Goal: Information Seeking & Learning: Learn about a topic

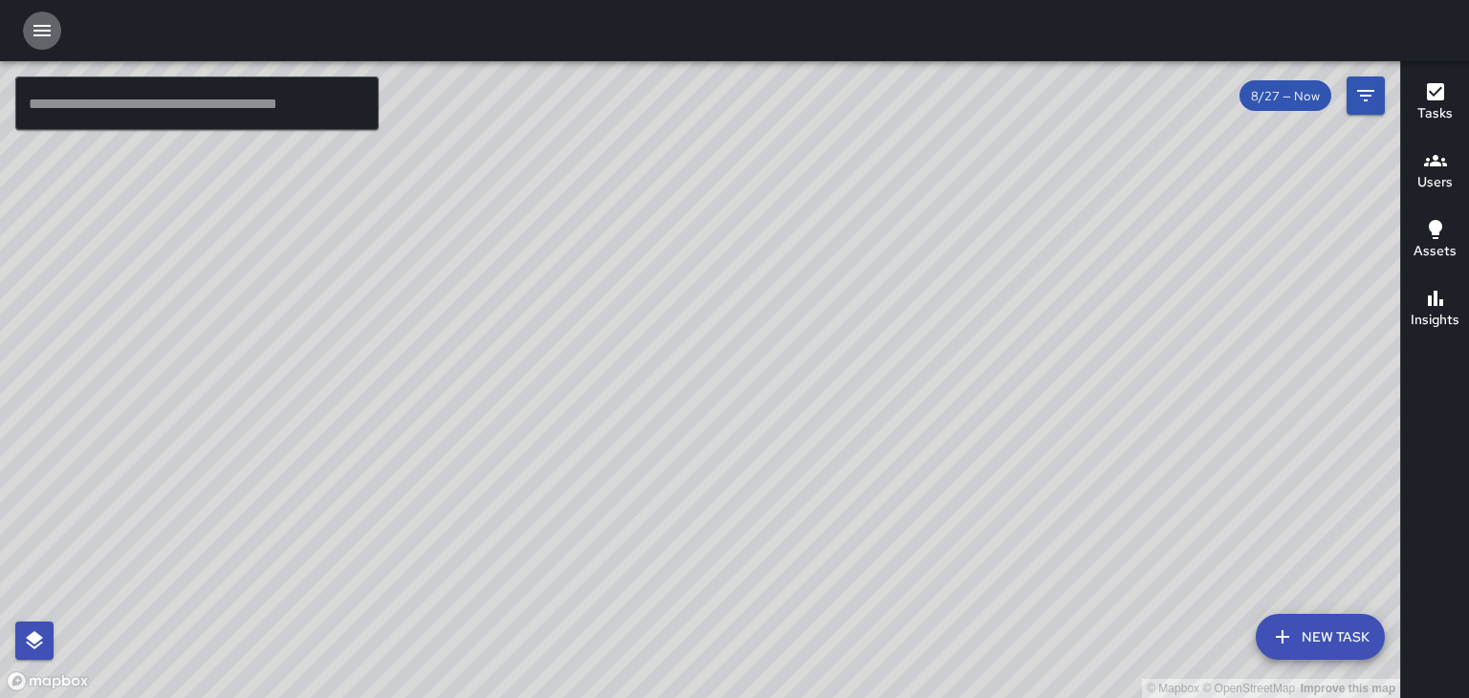
click at [48, 26] on icon "button" at bounding box center [41, 30] width 17 height 11
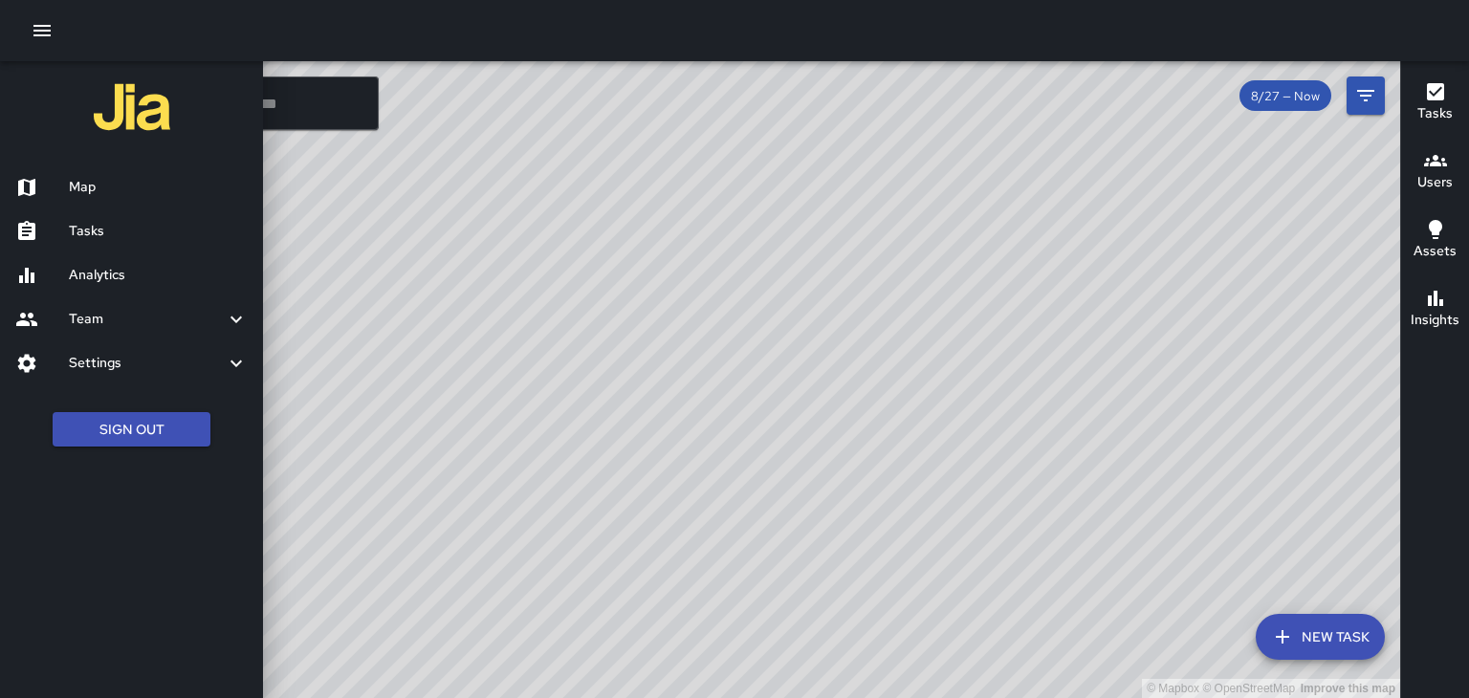
click at [73, 266] on h6 "Analytics" at bounding box center [158, 275] width 179 height 21
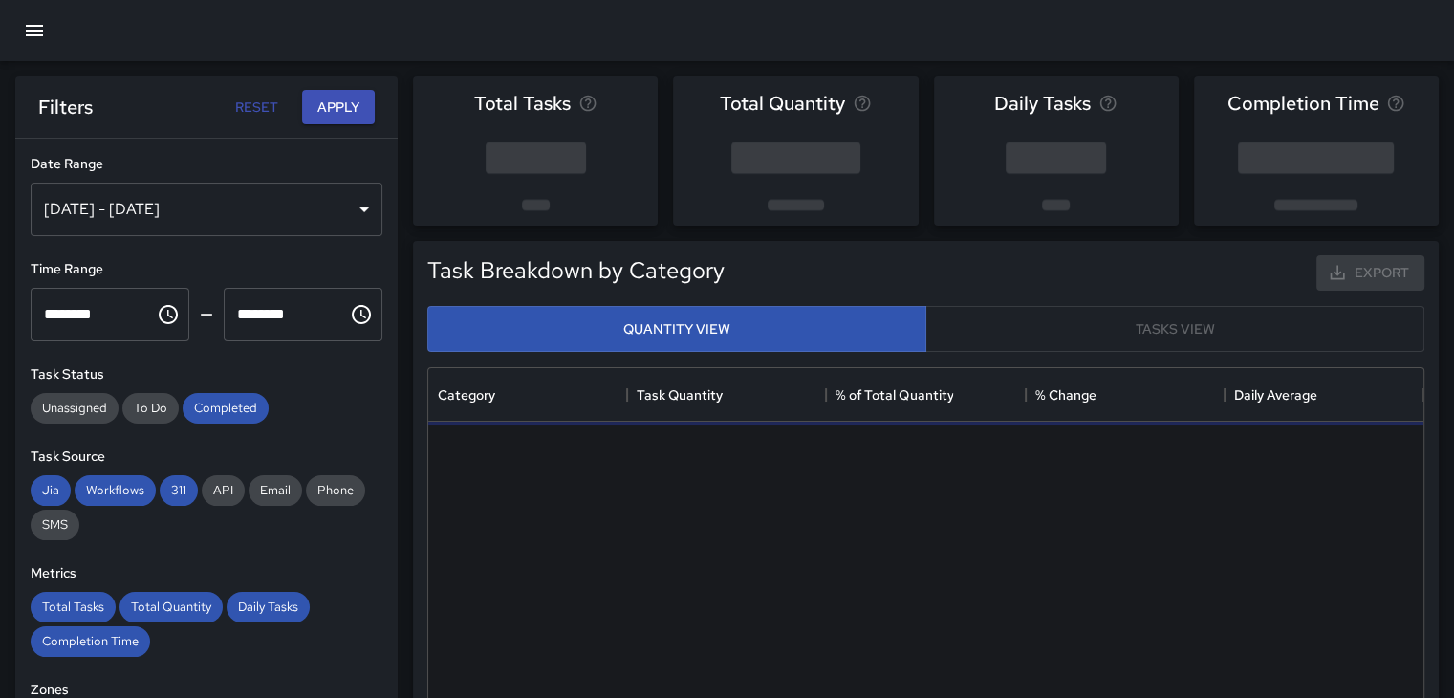
scroll to position [557, 980]
click at [225, 207] on div "[DATE] - [DATE]" at bounding box center [207, 210] width 352 height 54
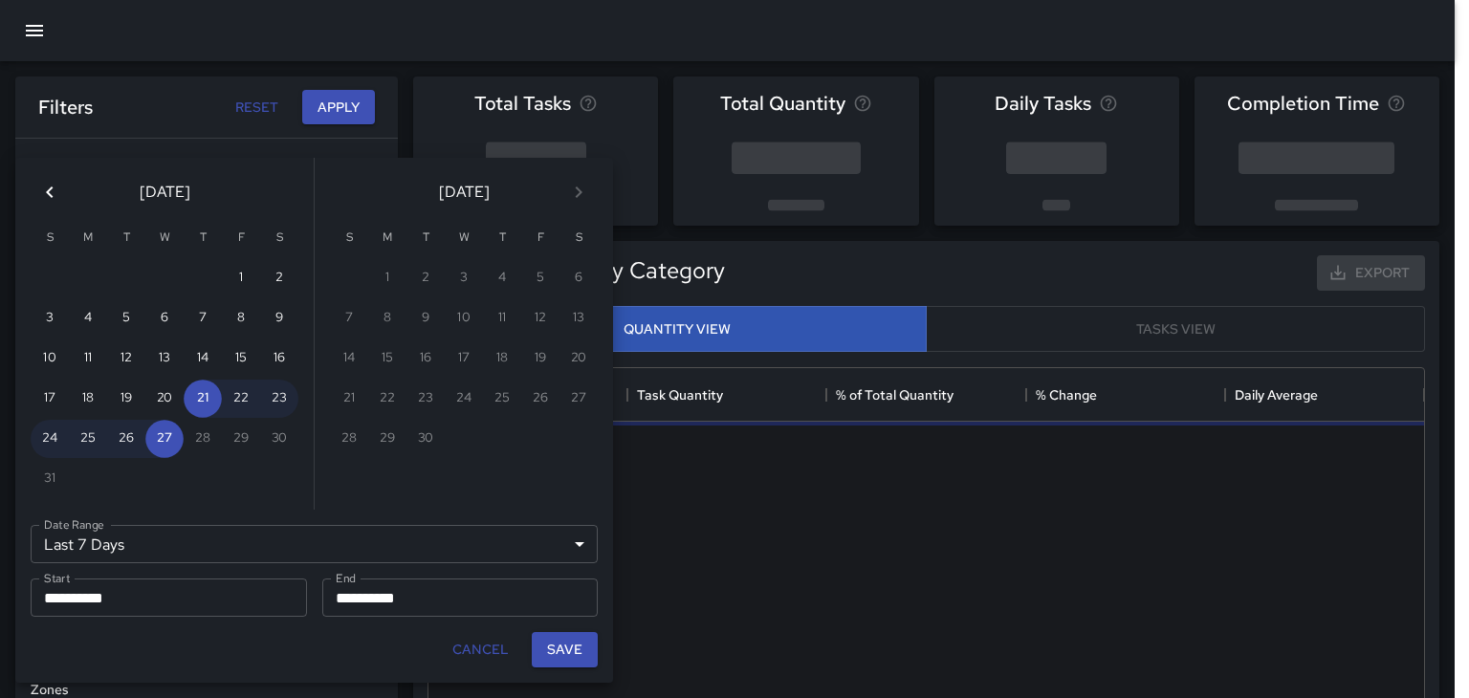
click at [45, 190] on icon "Previous month" at bounding box center [49, 192] width 23 height 23
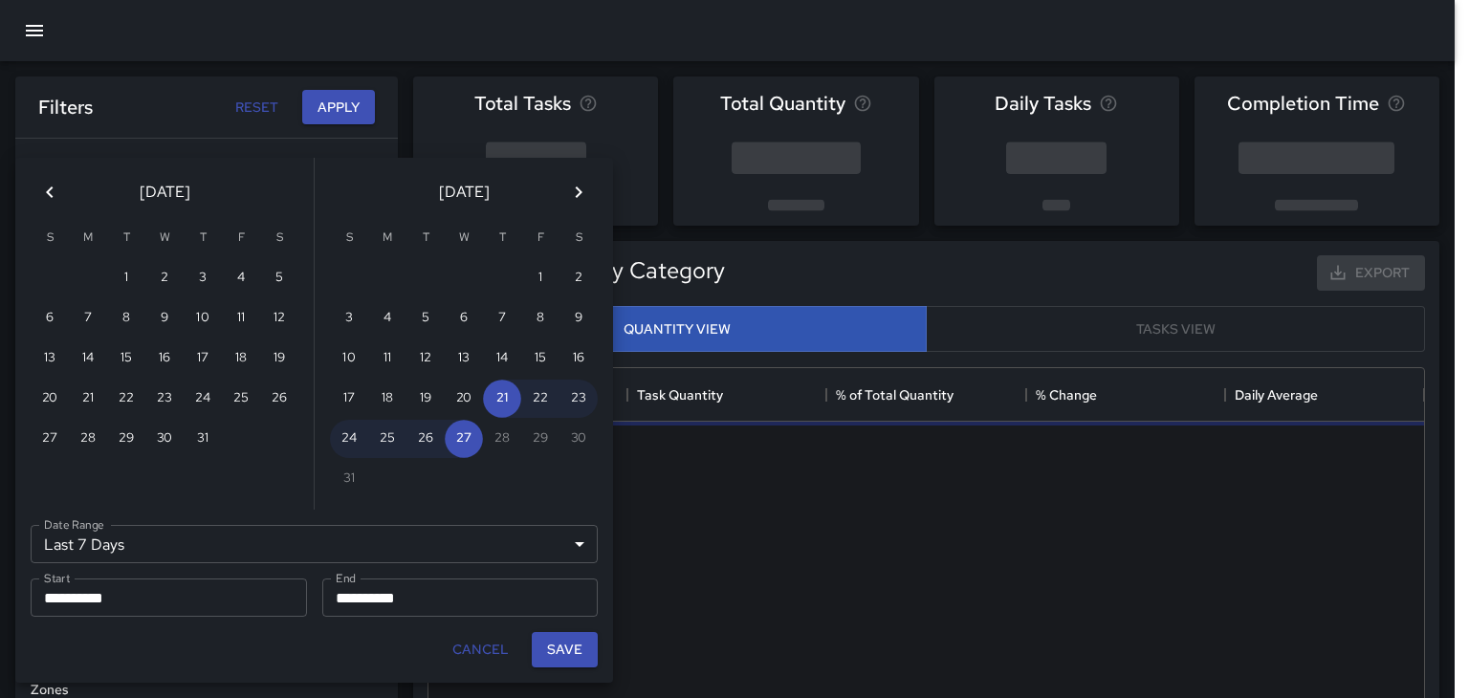
click at [45, 188] on icon "Previous month" at bounding box center [49, 192] width 23 height 23
click at [58, 273] on button "1" at bounding box center [50, 278] width 38 height 38
type input "******"
type input "**********"
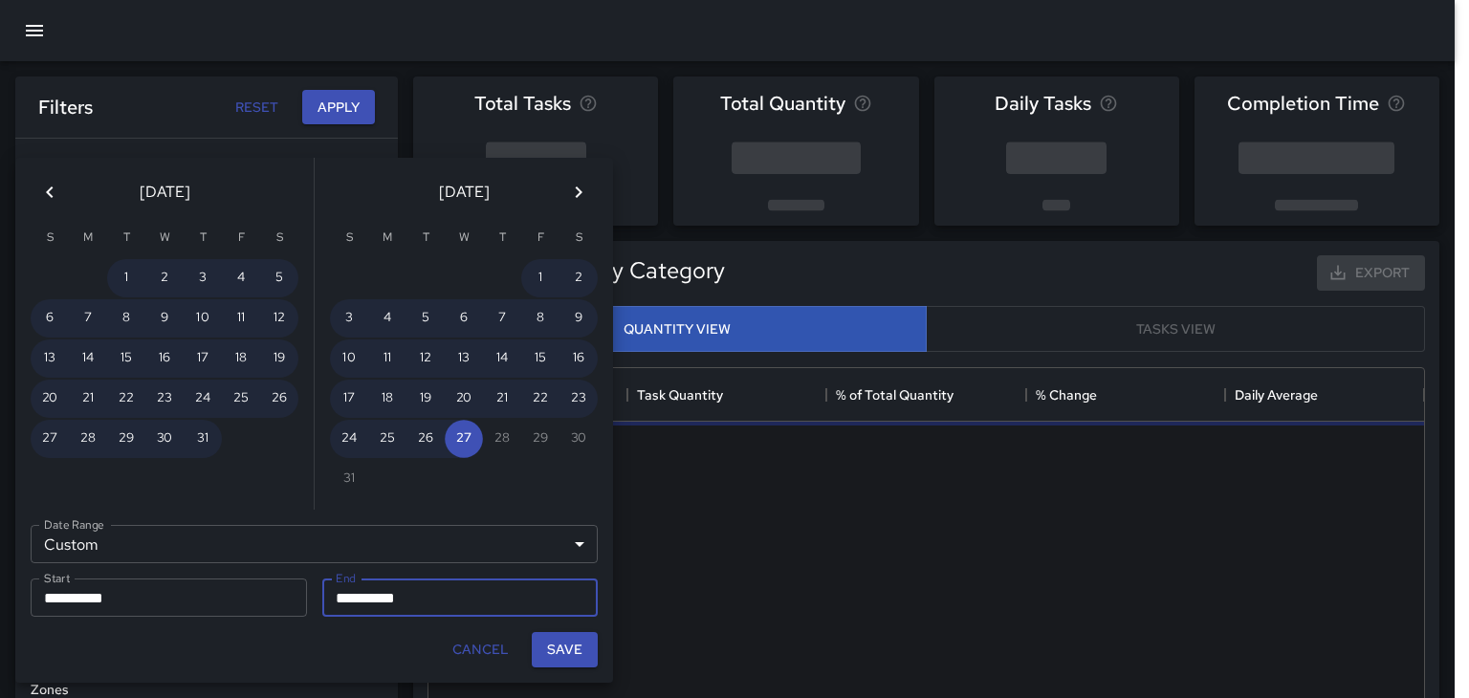
click at [48, 199] on icon "Previous month" at bounding box center [49, 192] width 23 height 23
click at [98, 430] on button "30" at bounding box center [88, 439] width 38 height 38
type input "**********"
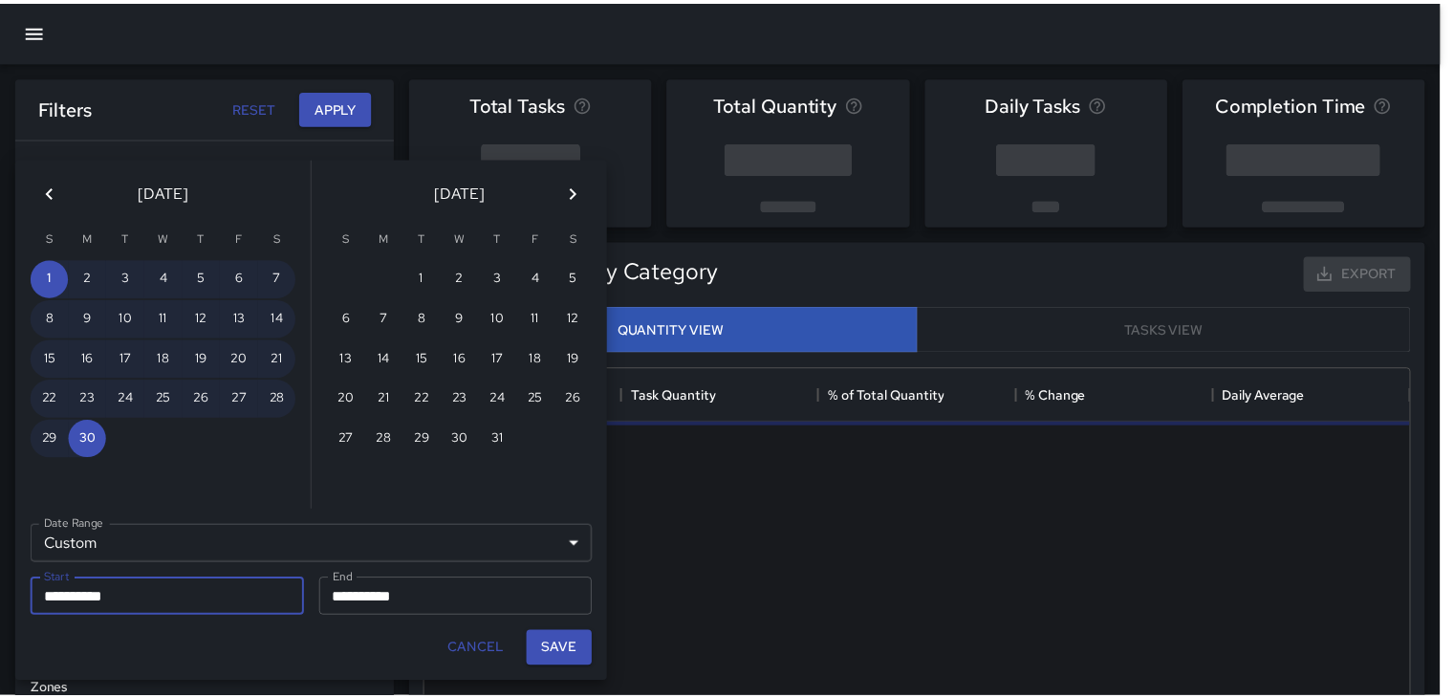
scroll to position [15, 15]
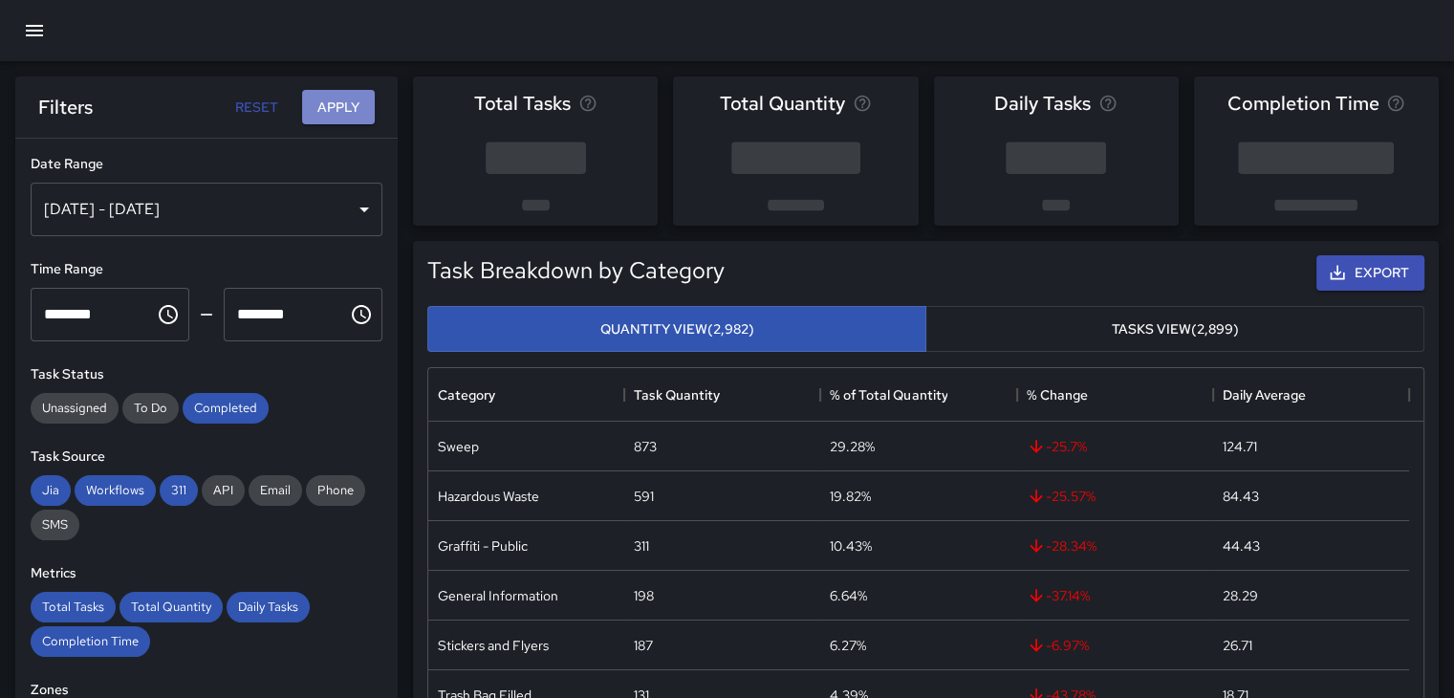
click at [338, 108] on button "Apply" at bounding box center [338, 107] width 73 height 35
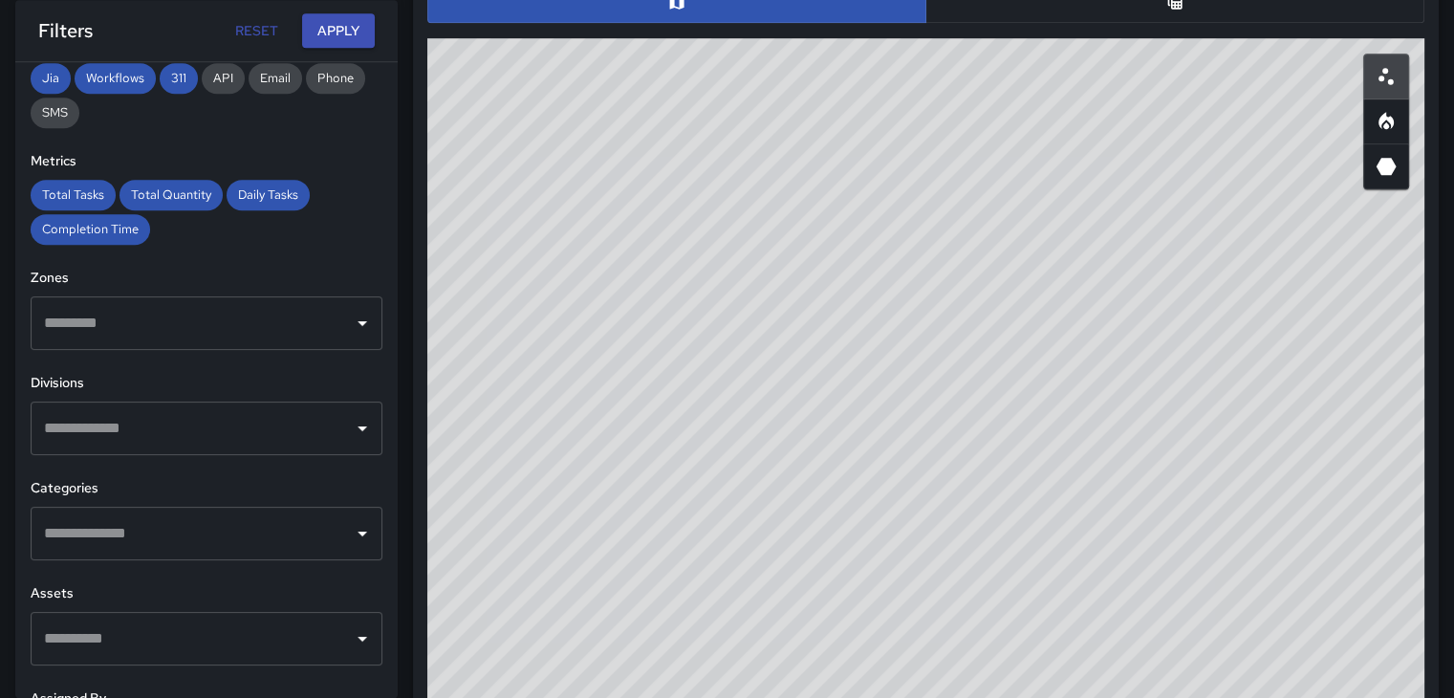
scroll to position [337, 0]
click at [351, 533] on icon "Open" at bounding box center [362, 532] width 23 height 23
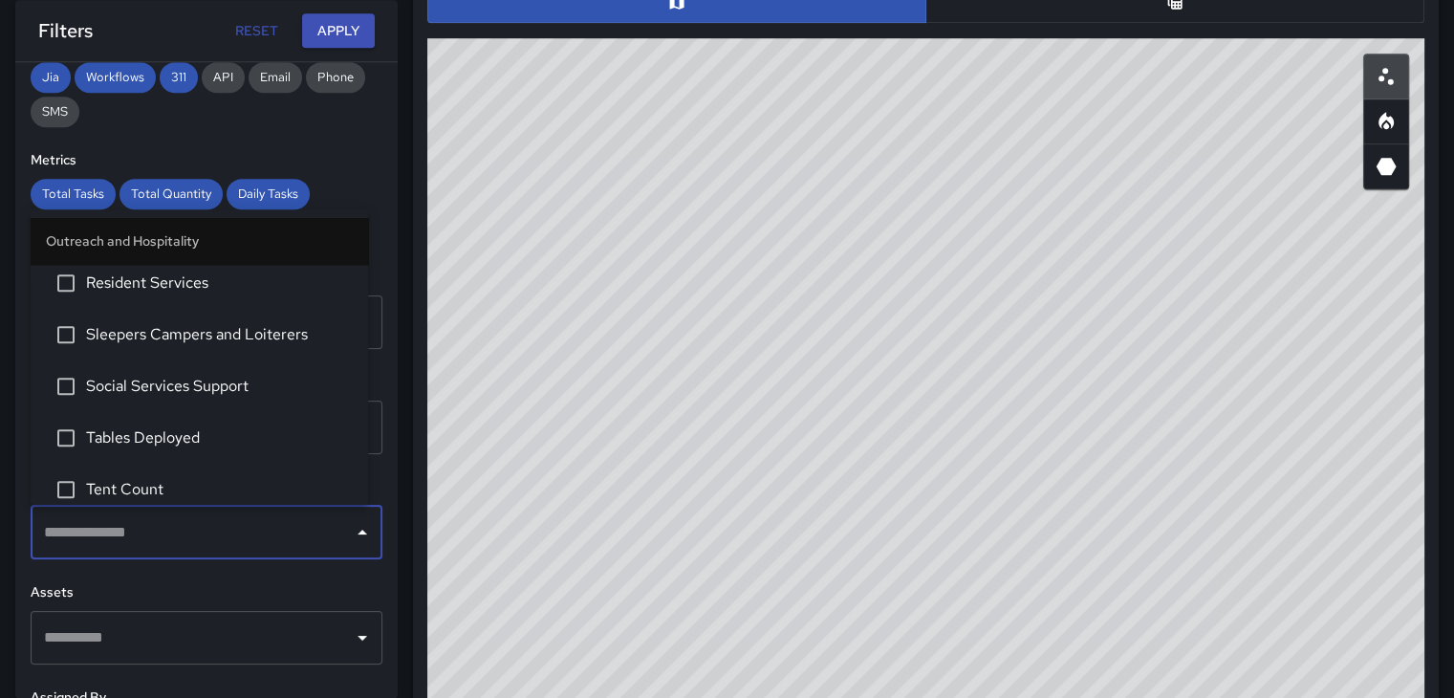
scroll to position [1817, 0]
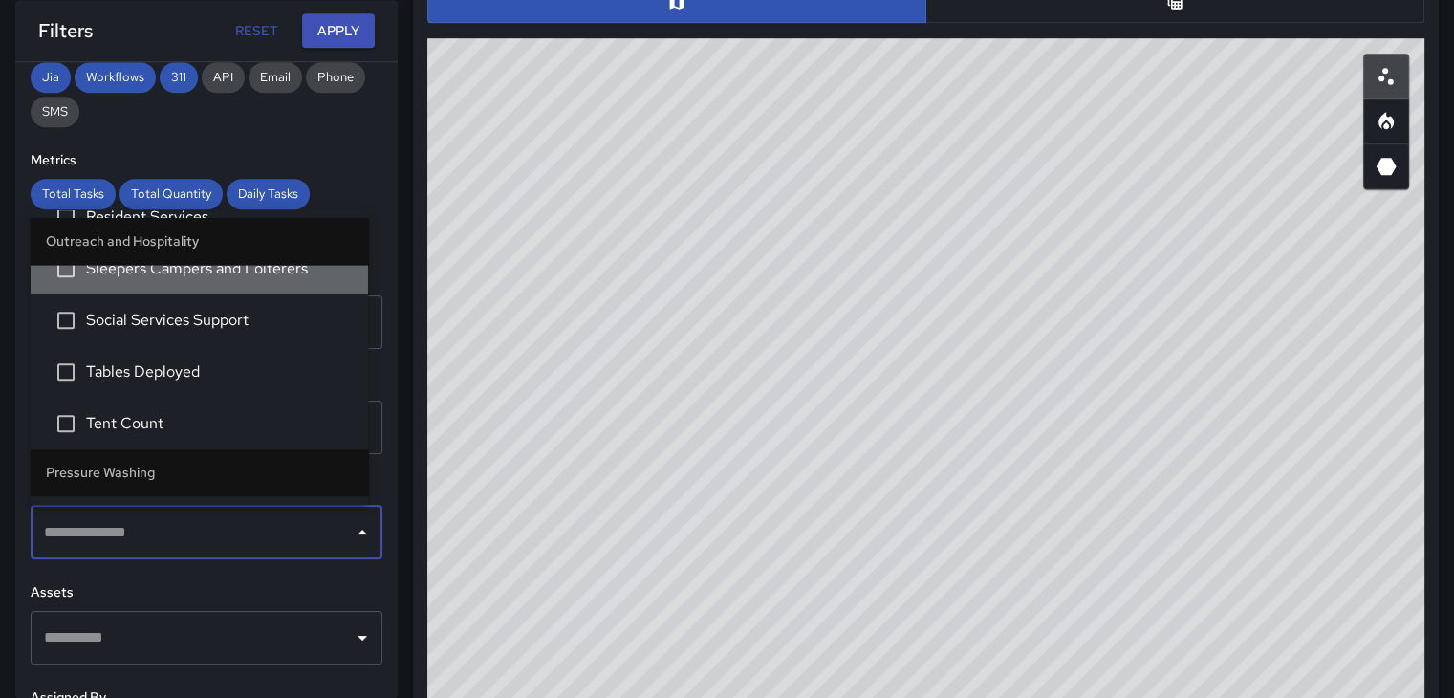
click at [249, 273] on span "Sleepers Campers and Loiterers" at bounding box center [219, 268] width 267 height 23
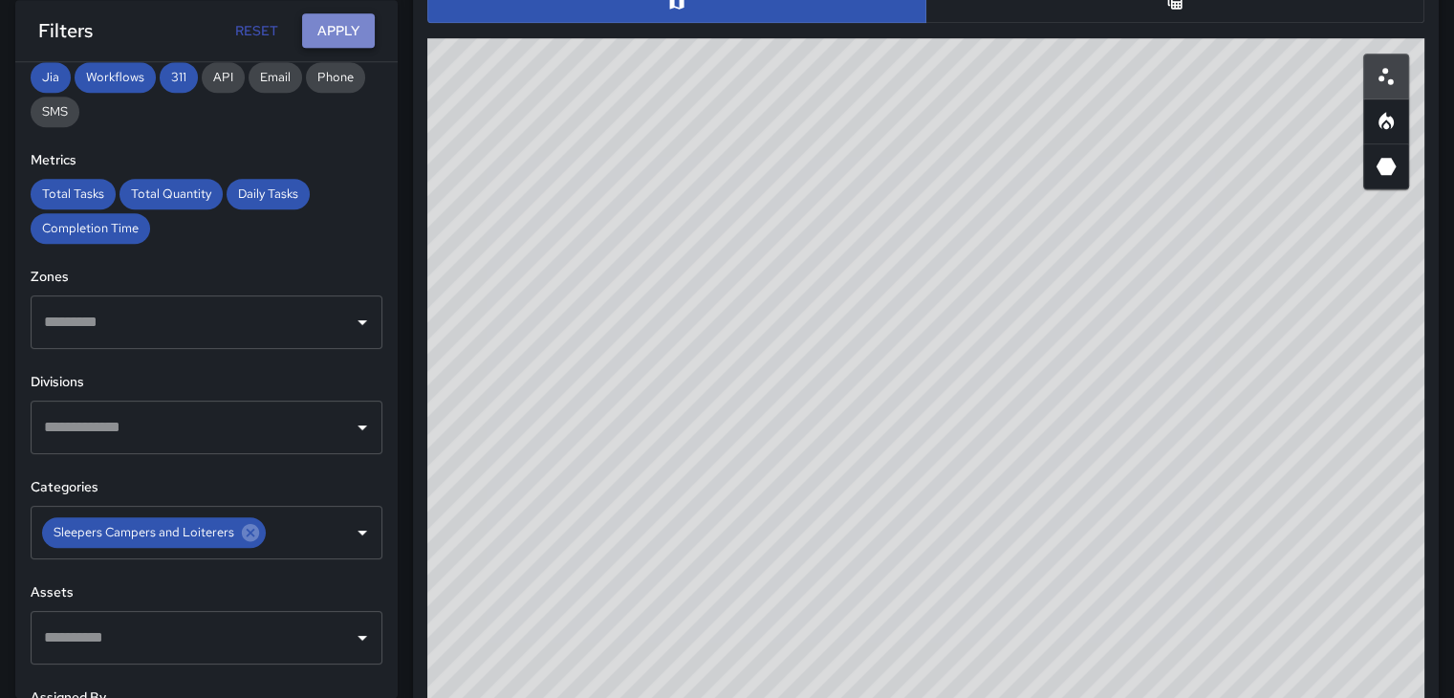
click at [360, 35] on button "Apply" at bounding box center [338, 30] width 73 height 35
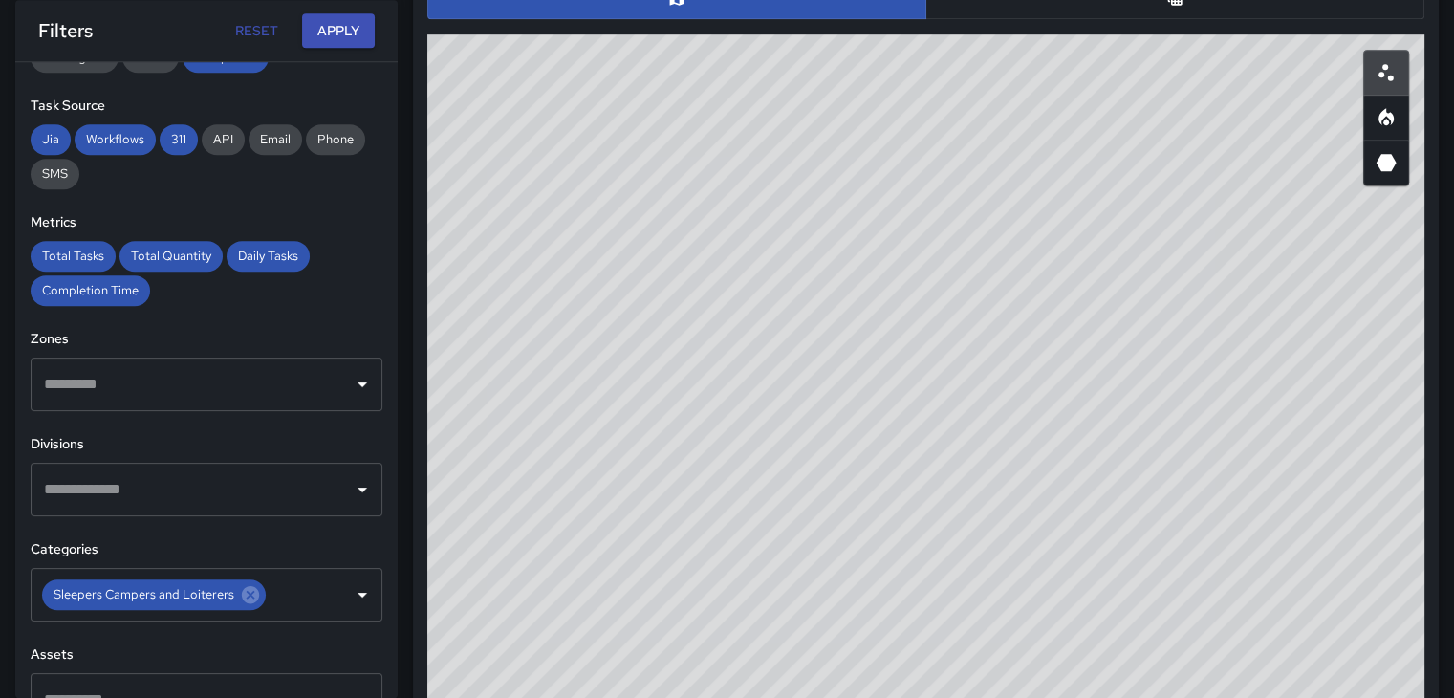
scroll to position [145, 0]
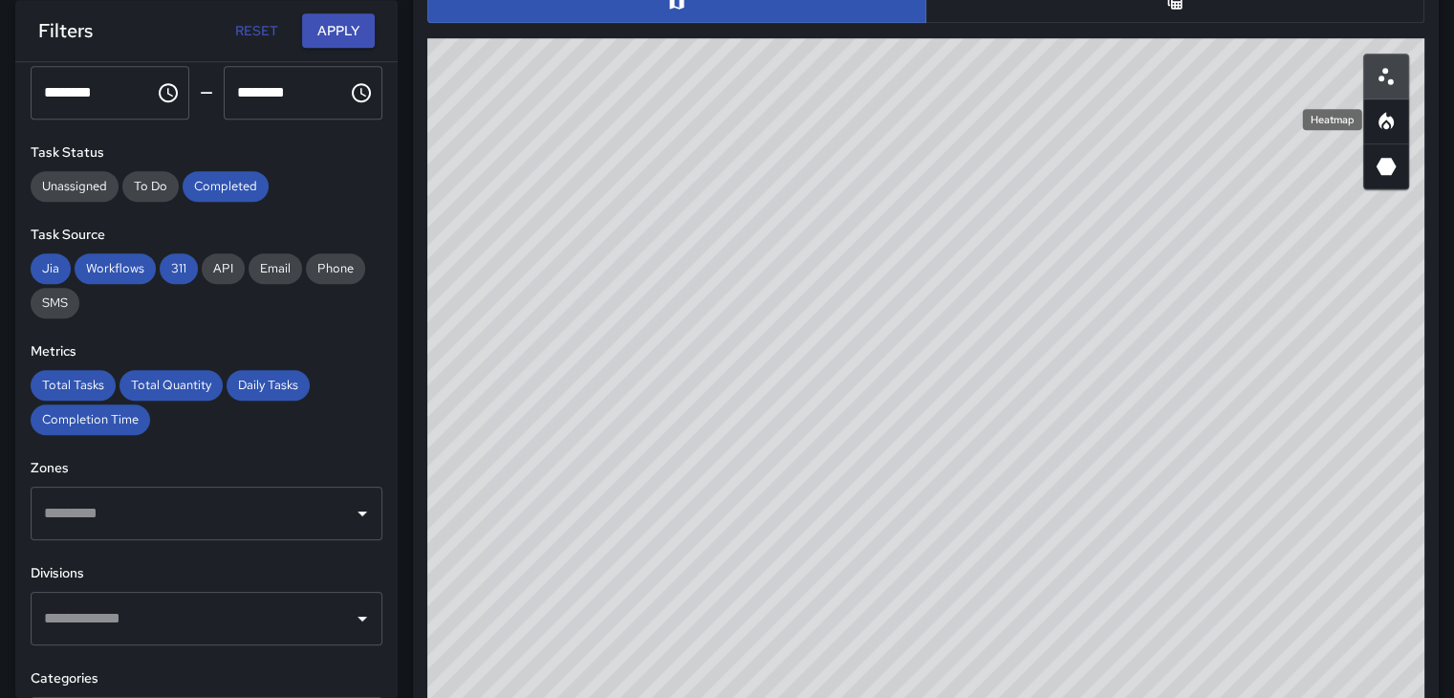
click at [1378, 119] on icon "Heatmap" at bounding box center [1386, 121] width 23 height 23
drag, startPoint x: 942, startPoint y: 320, endPoint x: 956, endPoint y: 353, distance: 35.5
click at [956, 353] on div "© Mapbox © OpenStreetMap Improve this map" at bounding box center [925, 420] width 997 height 765
drag, startPoint x: 1020, startPoint y: 464, endPoint x: 998, endPoint y: 348, distance: 117.8
click at [998, 348] on div "© Mapbox © OpenStreetMap Improve this map" at bounding box center [925, 420] width 997 height 765
